Goal: Use online tool/utility: Utilize a website feature to perform a specific function

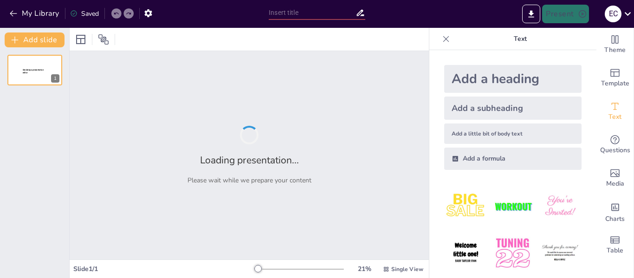
type input "Imported Presentacion_CTRE_Puntual_2025_2029.pptx"
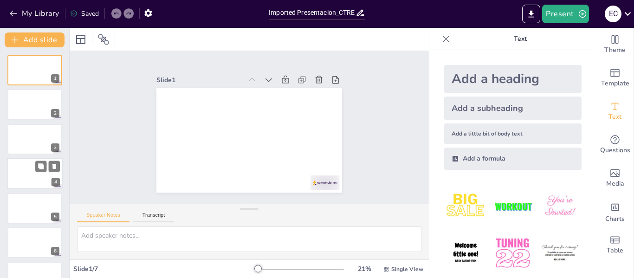
scroll to position [22, 0]
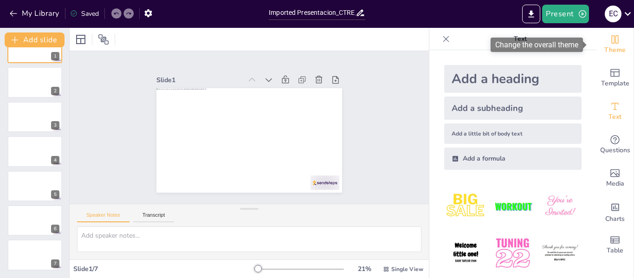
click at [611, 45] on span "Theme" at bounding box center [614, 50] width 21 height 10
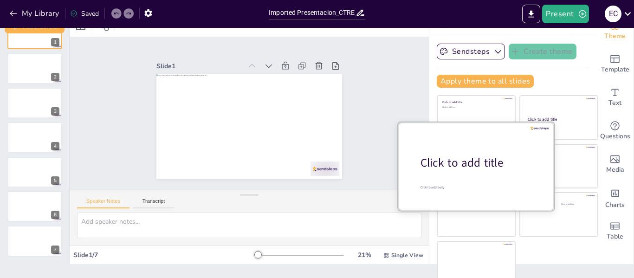
scroll to position [21, 0]
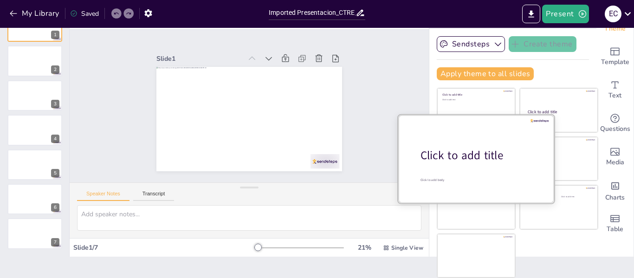
click at [459, 161] on div "Click to add title" at bounding box center [479, 156] width 118 height 16
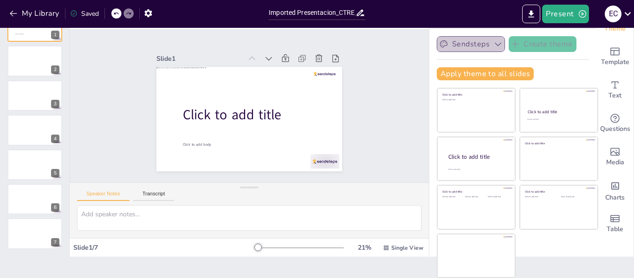
click at [448, 43] on button "Sendsteps" at bounding box center [471, 44] width 68 height 16
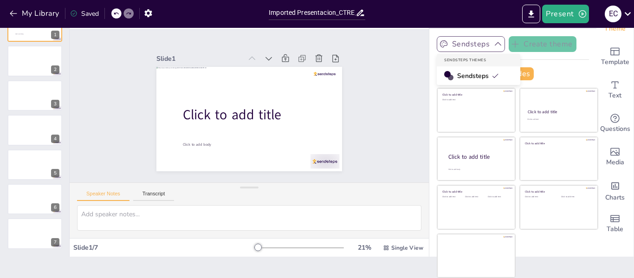
click at [448, 43] on button "Sendsteps" at bounding box center [471, 44] width 68 height 16
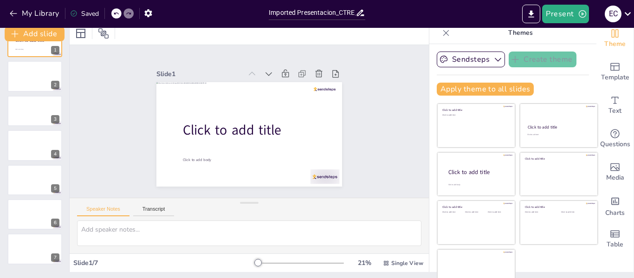
scroll to position [0, 0]
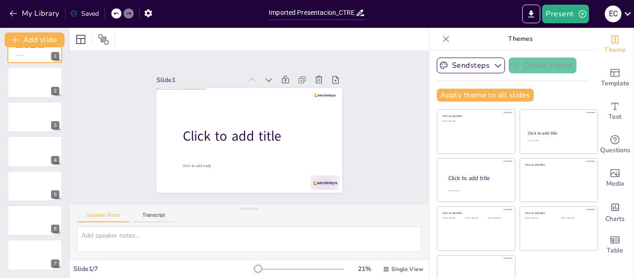
click at [501, 39] on p "Themes" at bounding box center [520, 39] width 134 height 22
click at [464, 65] on button "Sendsteps" at bounding box center [471, 66] width 68 height 16
click at [457, 95] on span "Sendsteps" at bounding box center [478, 97] width 42 height 9
